Goal: Navigation & Orientation: Find specific page/section

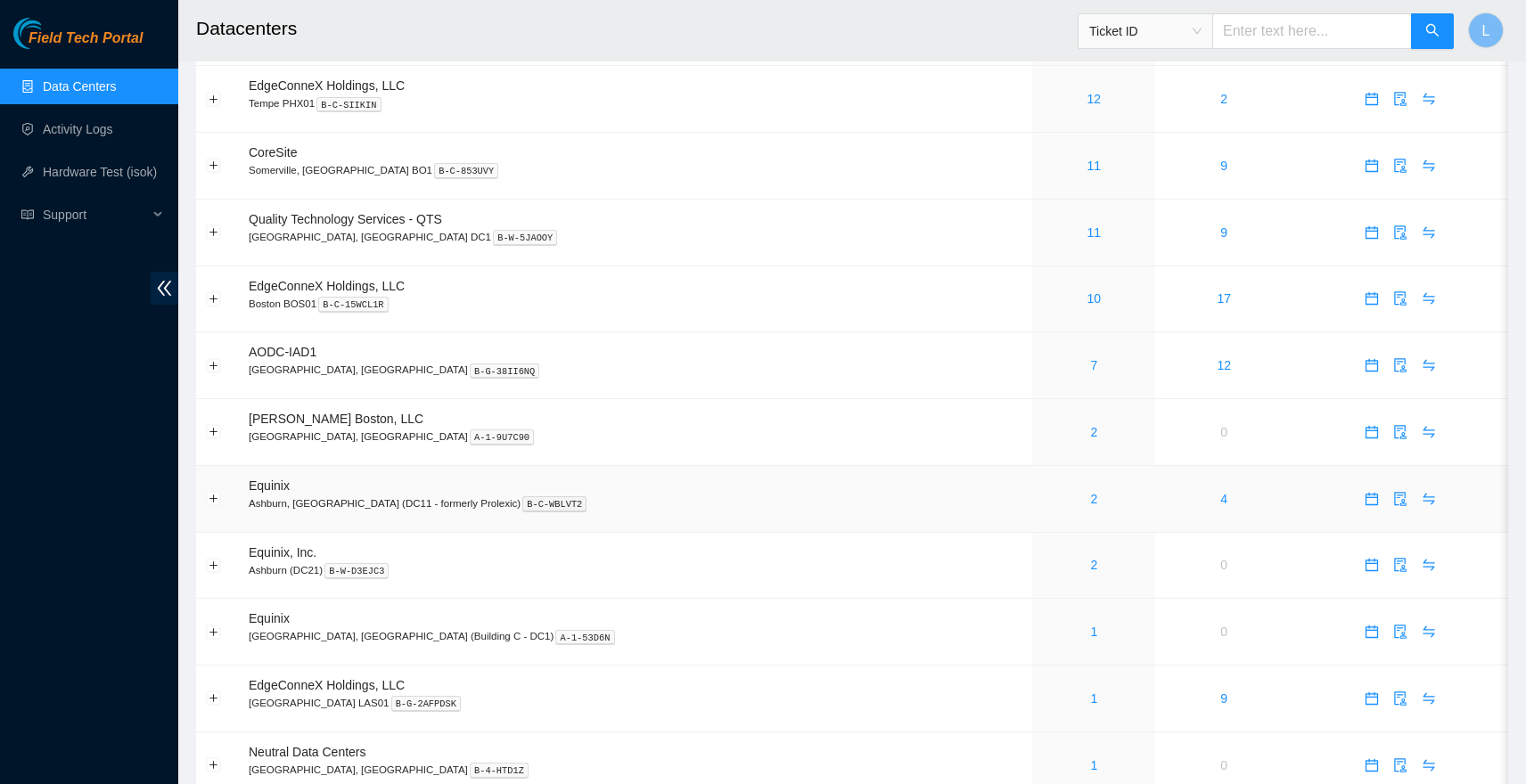
scroll to position [248, 0]
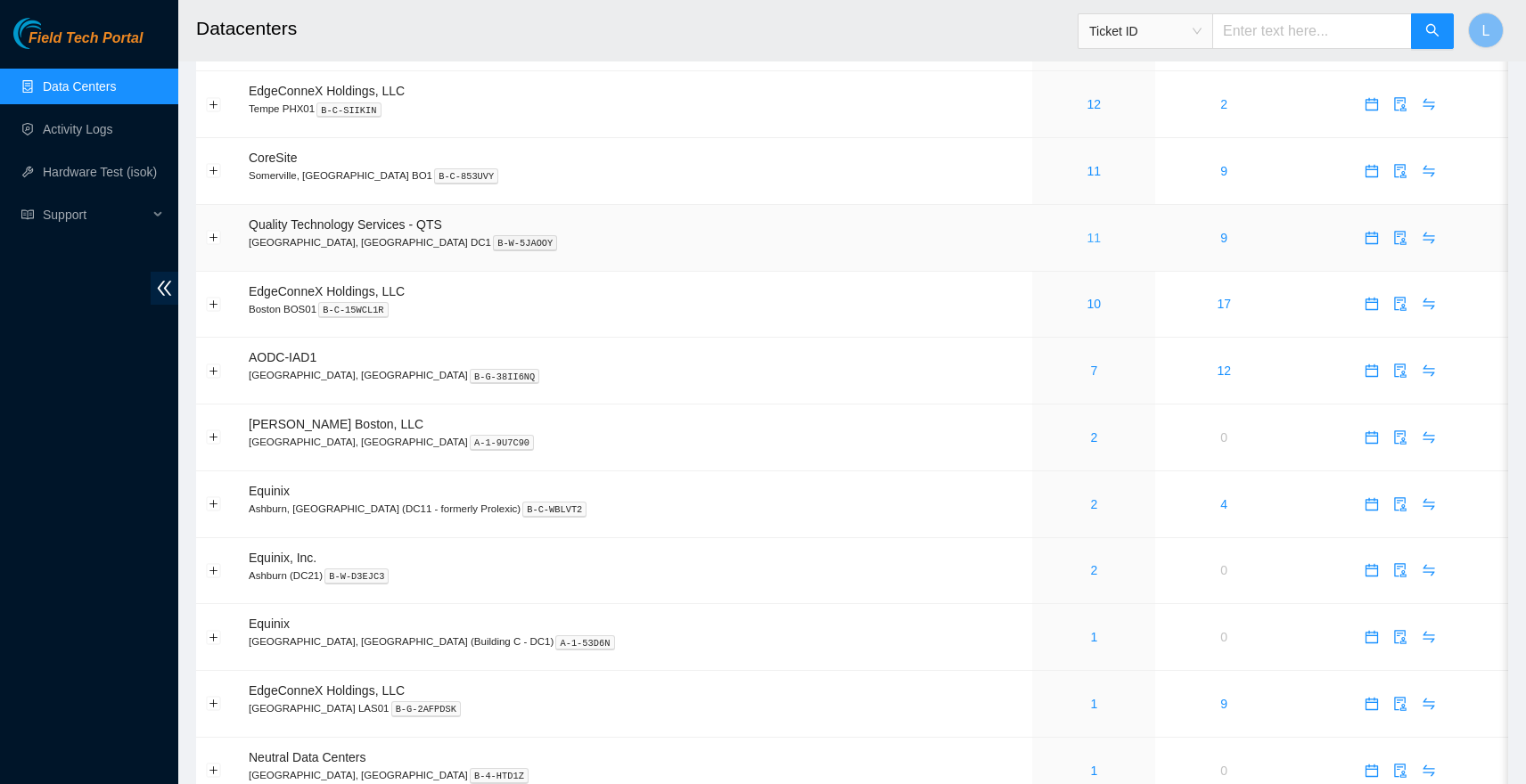
click at [1087, 241] on link "11" at bounding box center [1094, 238] width 14 height 14
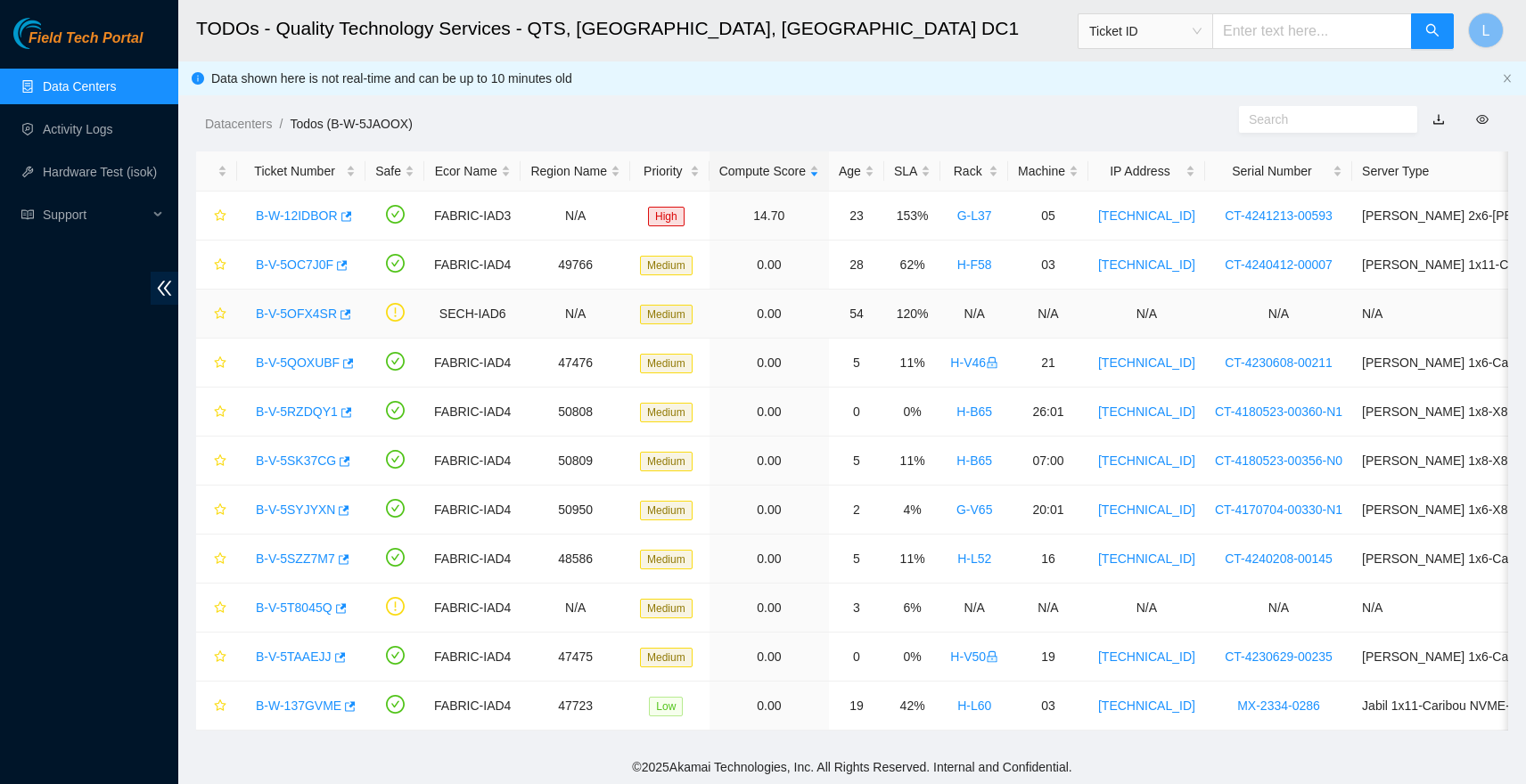
scroll to position [15, 0]
click at [108, 94] on link "Data Centers" at bounding box center [80, 86] width 73 height 14
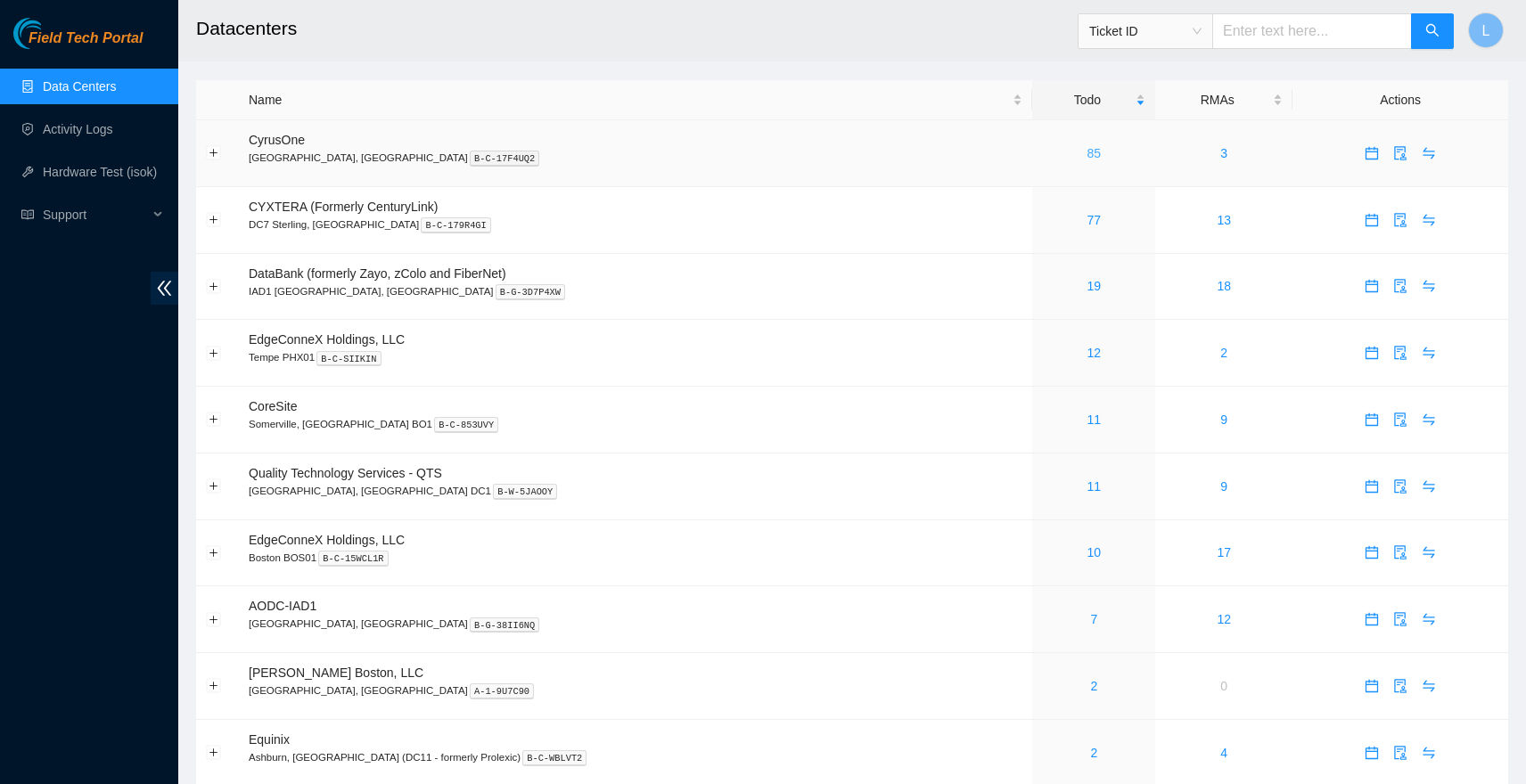
click at [1087, 153] on link "85" at bounding box center [1094, 153] width 14 height 14
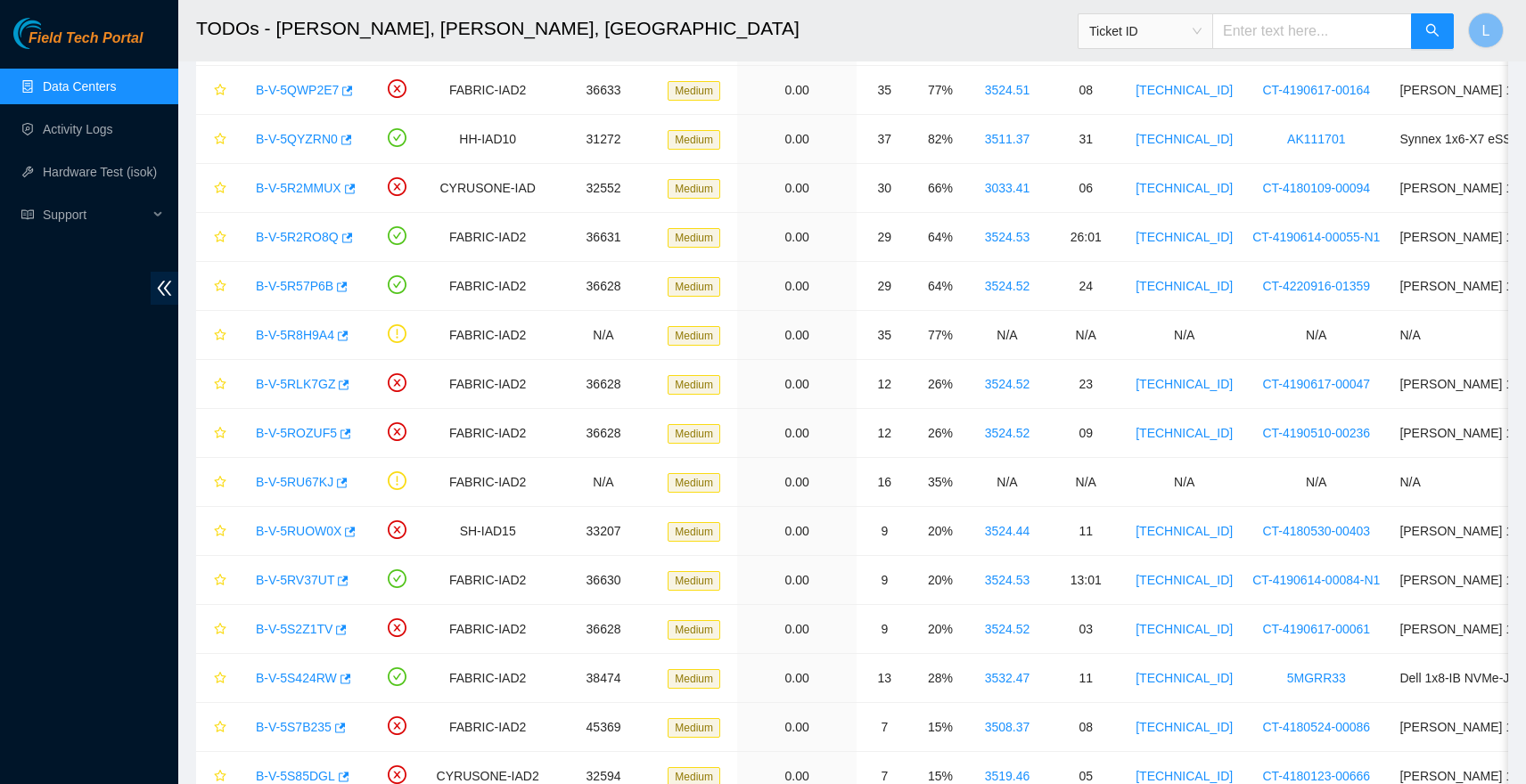
scroll to position [998, 0]
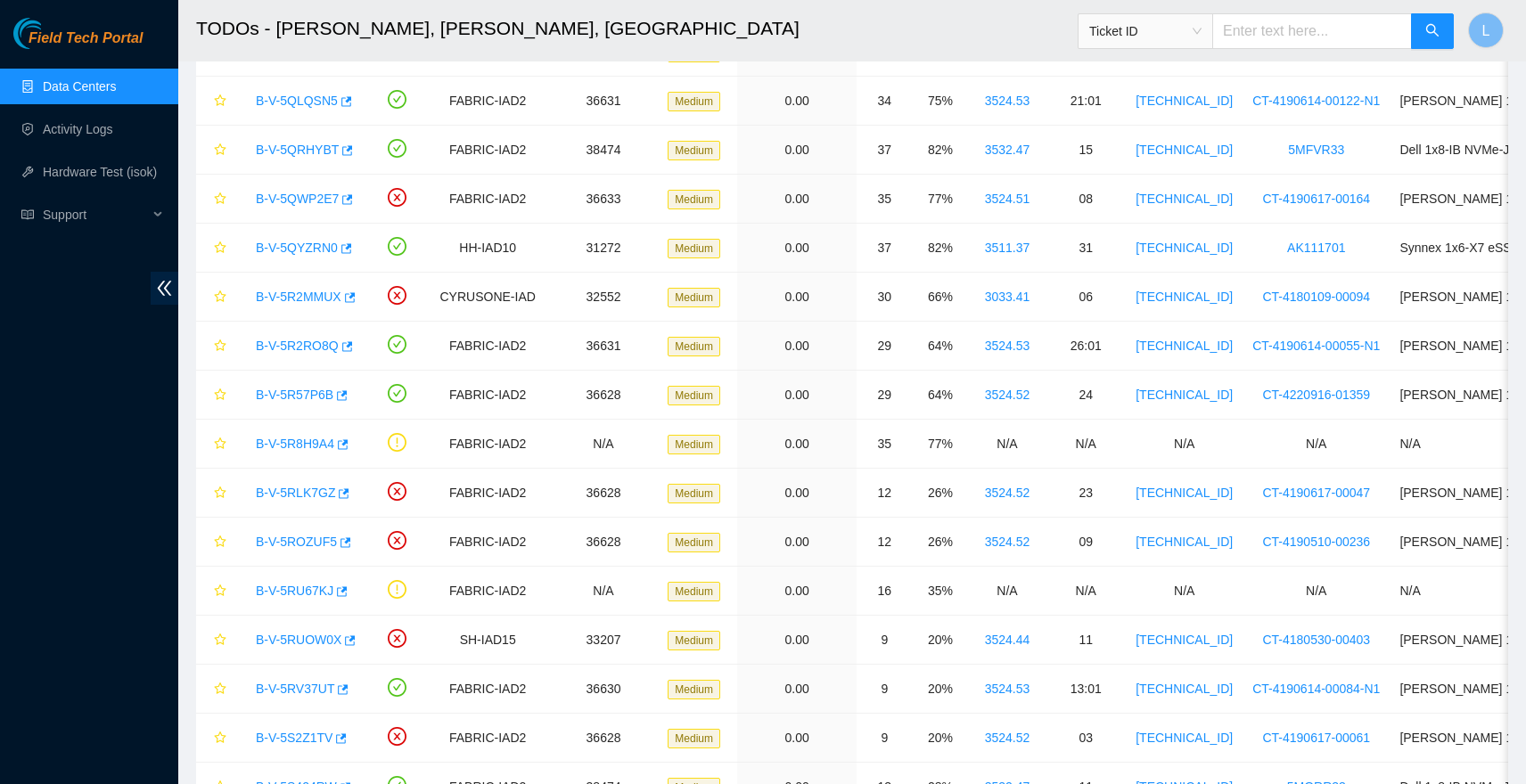
click at [88, 92] on link "Data Centers" at bounding box center [80, 86] width 73 height 14
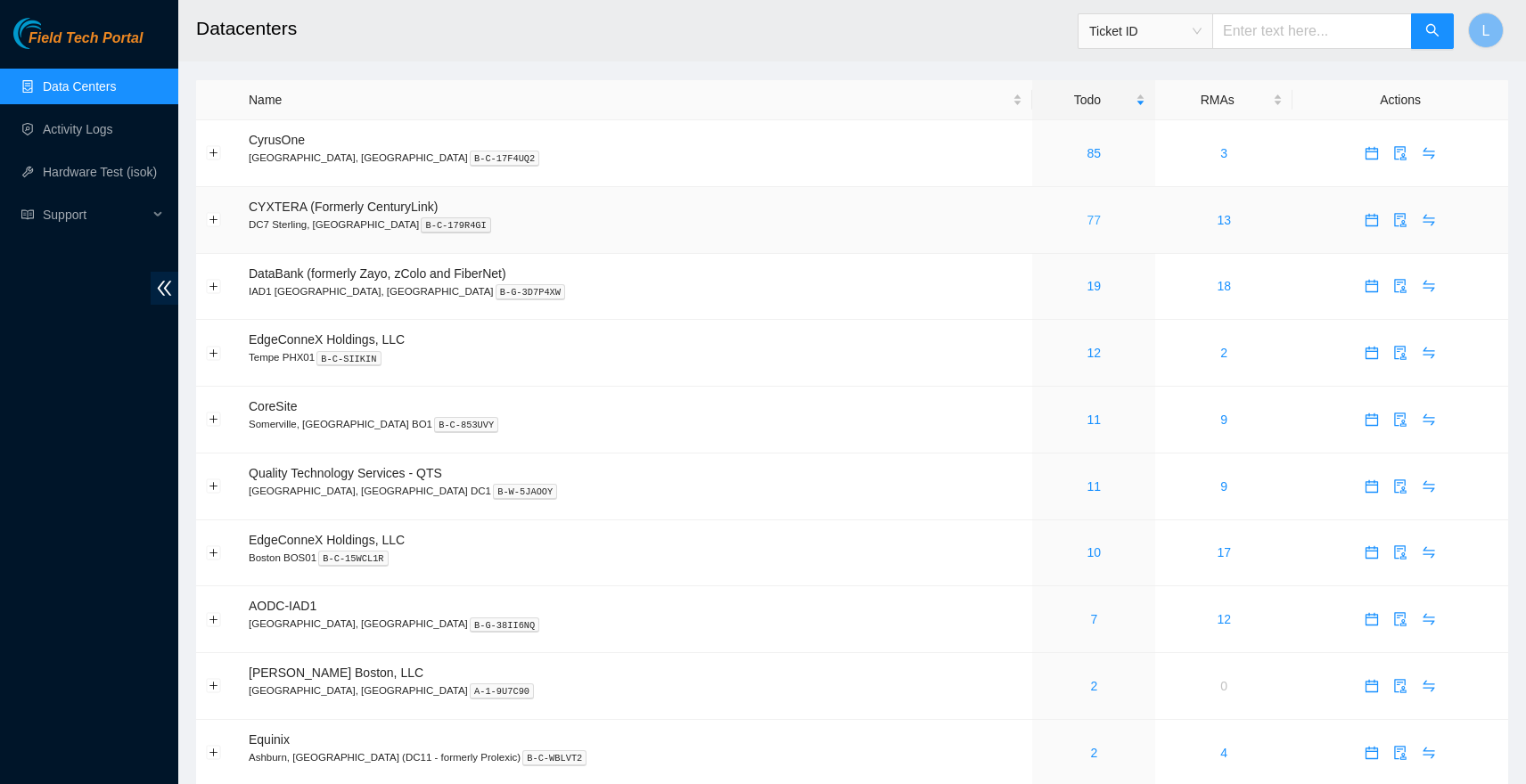
click at [1087, 221] on link "77" at bounding box center [1094, 219] width 14 height 14
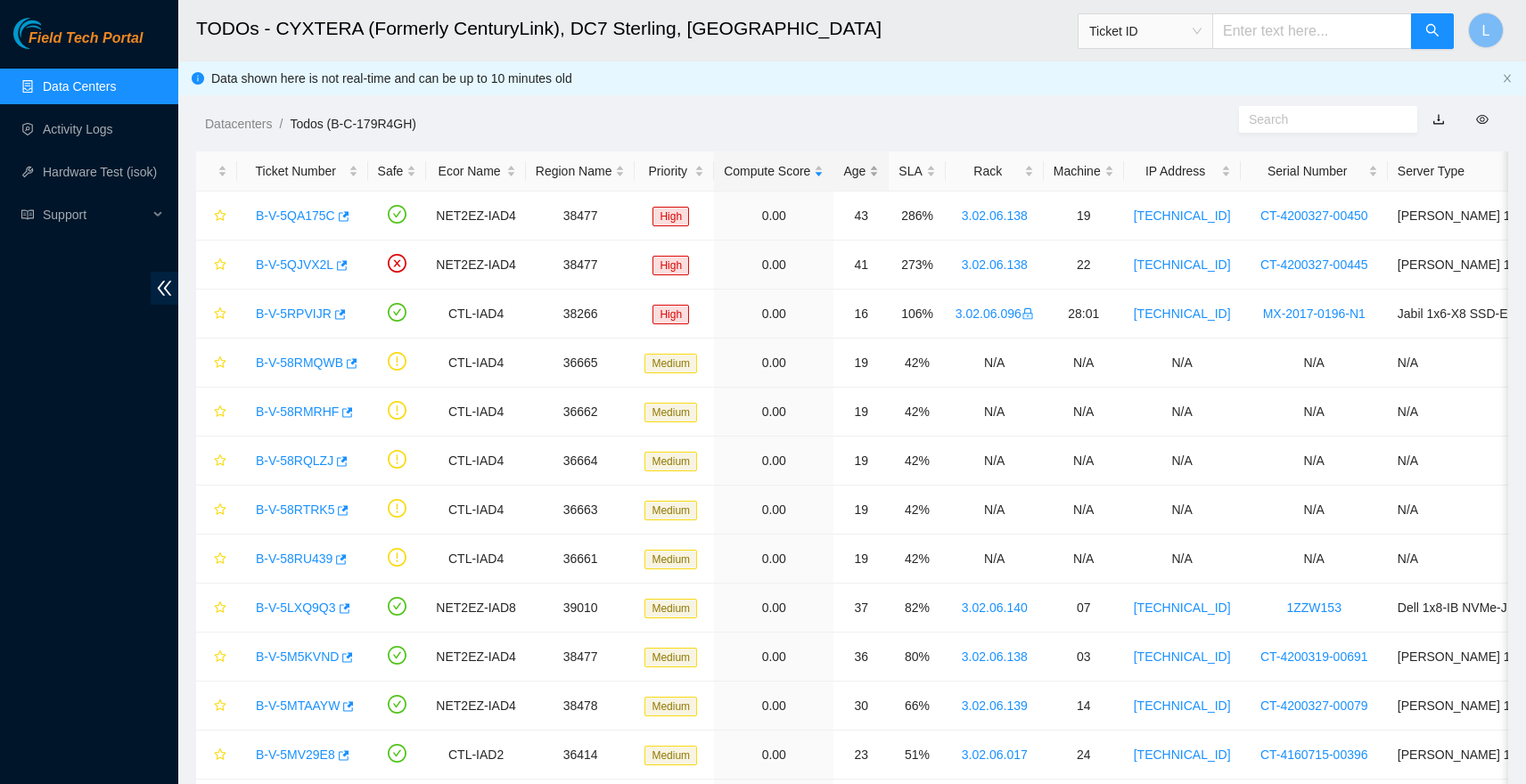
click at [879, 167] on div "Age" at bounding box center [861, 171] width 35 height 19
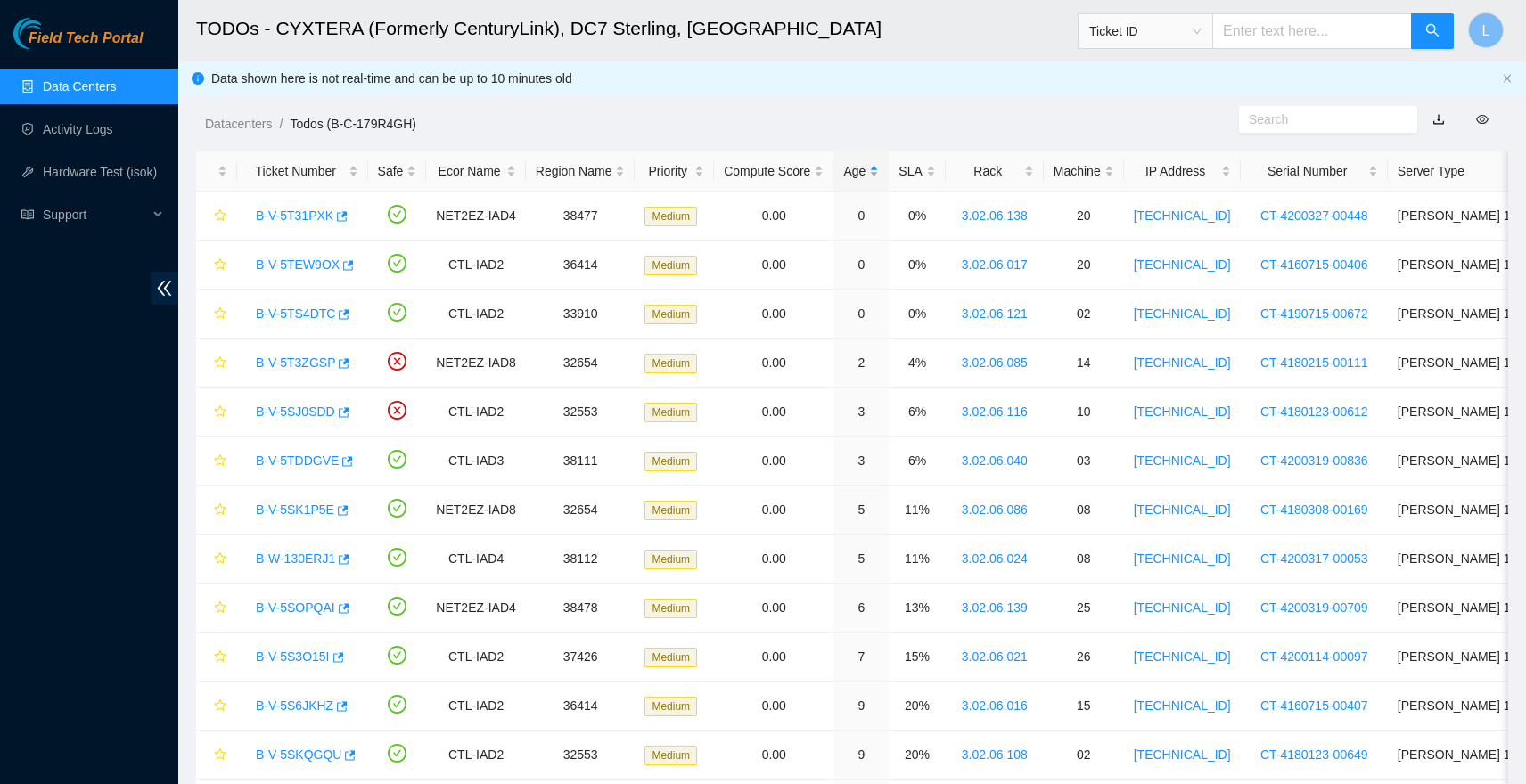
scroll to position [1, 0]
click at [879, 167] on div "Age" at bounding box center [861, 170] width 35 height 19
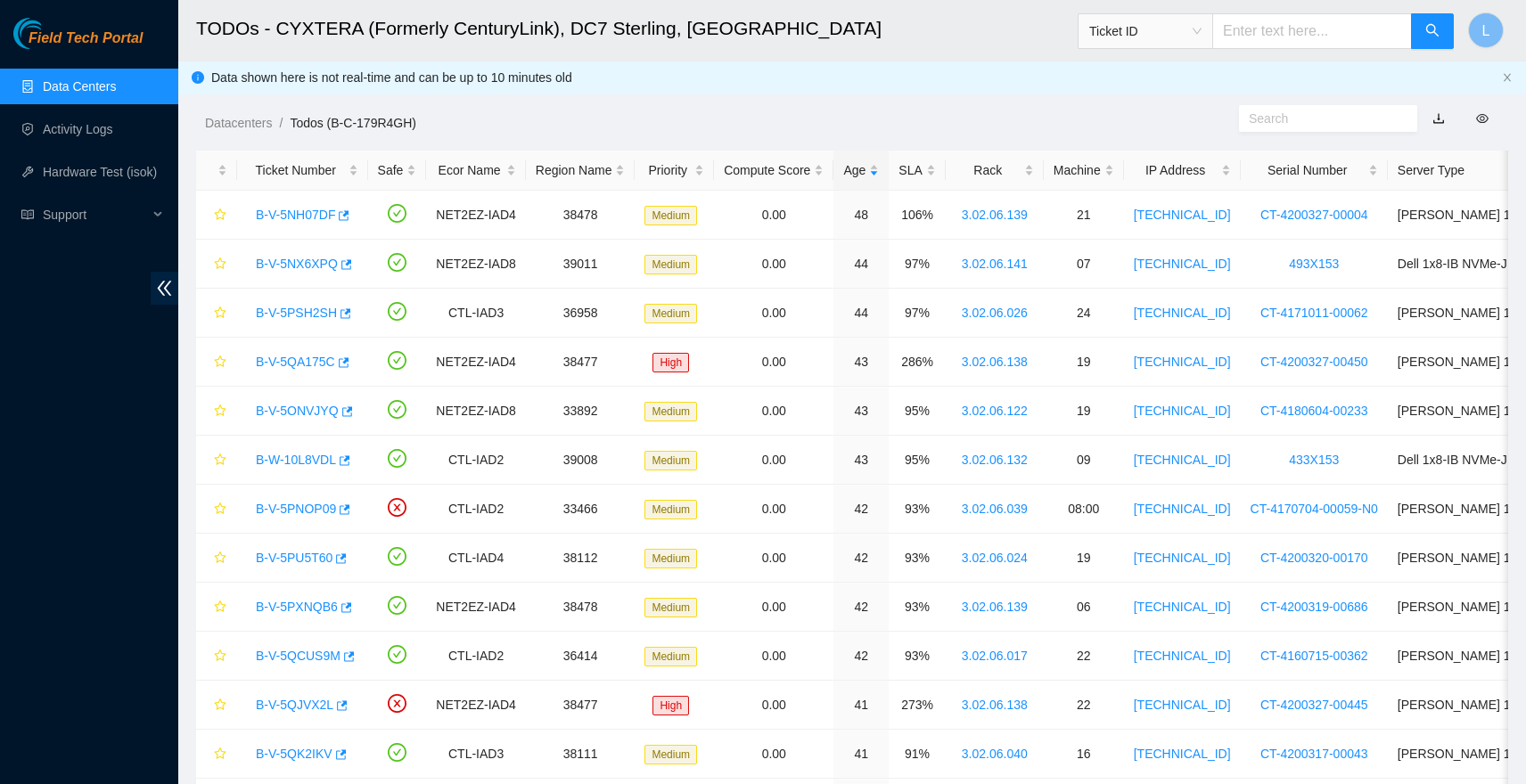
click at [93, 82] on link "Data Centers" at bounding box center [80, 86] width 73 height 14
